Goal: Check status: Check status

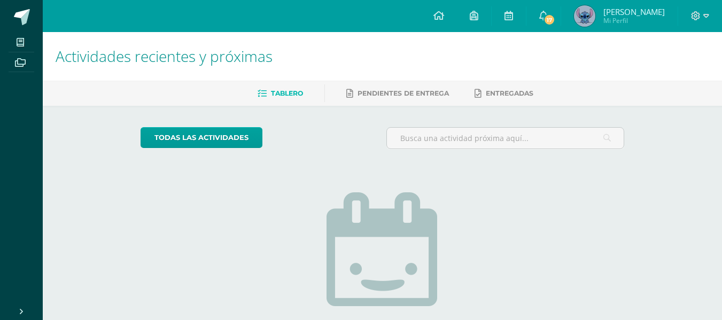
click at [595, 7] on img at bounding box center [584, 15] width 21 height 21
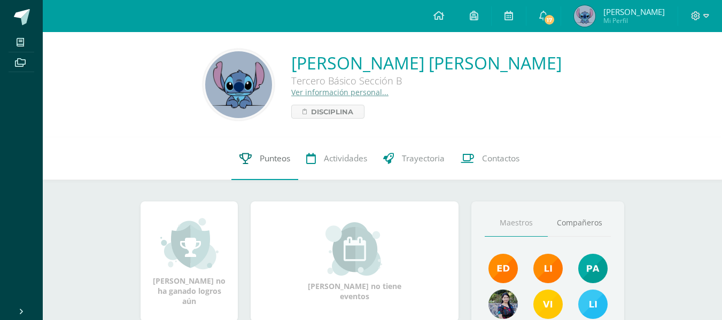
click at [268, 161] on span "Punteos" at bounding box center [275, 158] width 30 height 11
